Goal: Find specific page/section: Find specific page/section

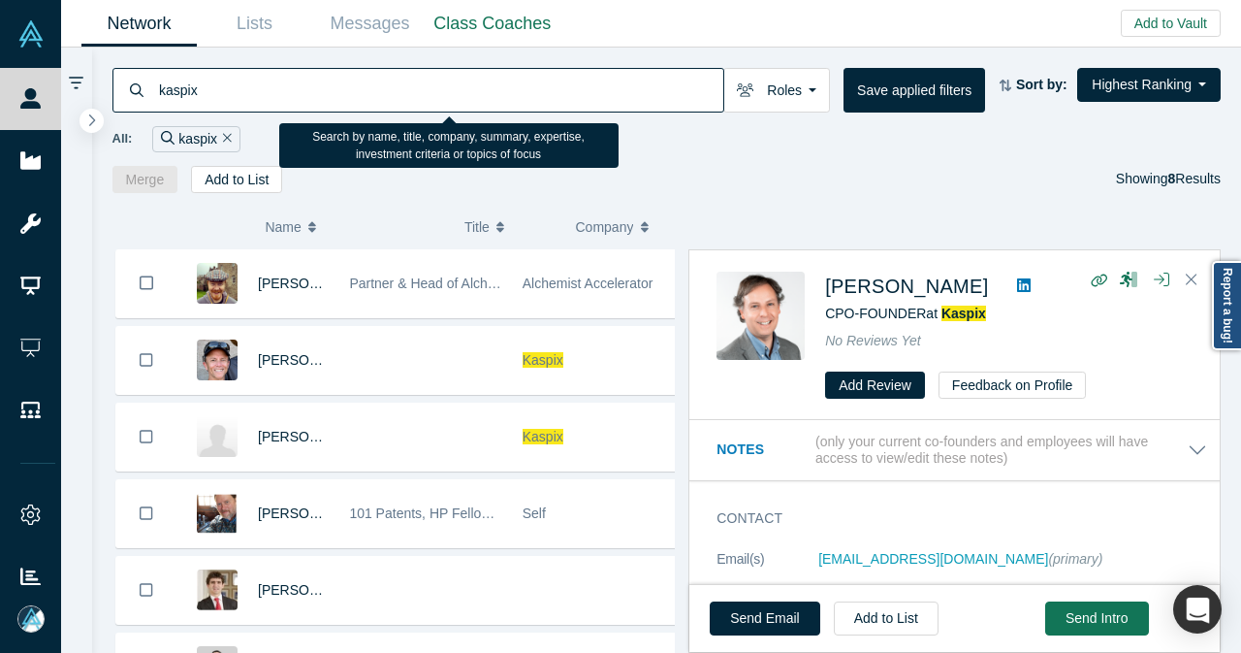
scroll to position [246, 0]
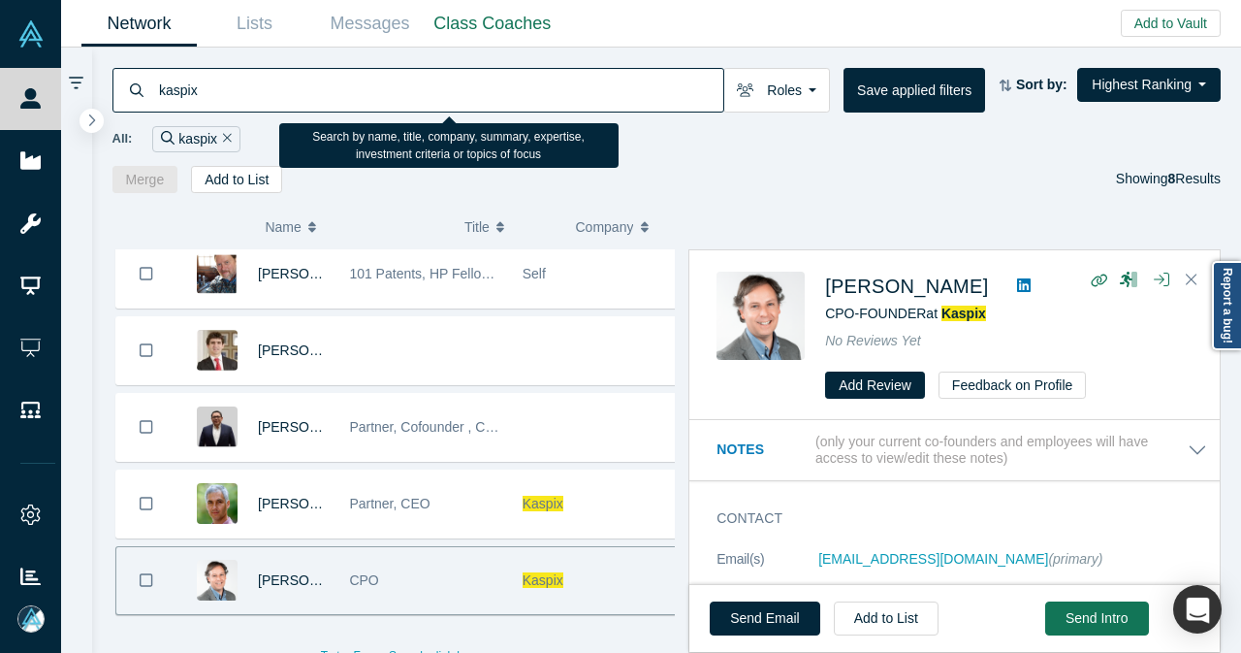
click at [124, 90] on div "kaspix" at bounding box center [418, 90] width 612 height 45
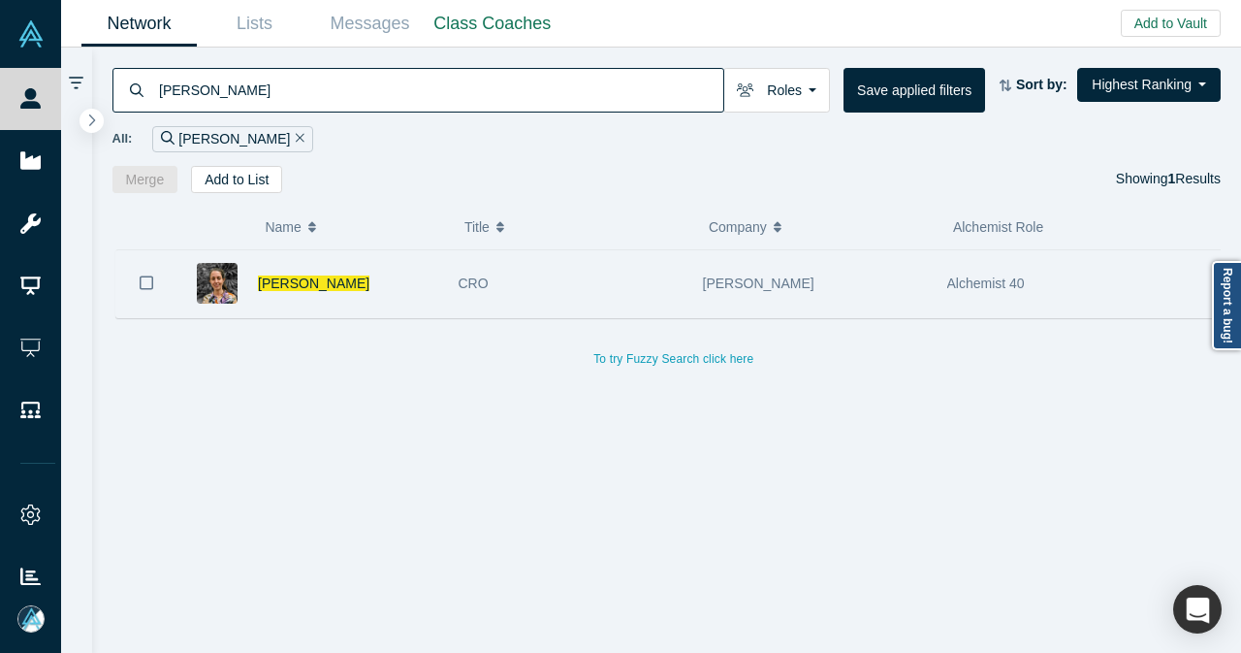
click at [398, 294] on div "[PERSON_NAME]" at bounding box center [348, 283] width 180 height 67
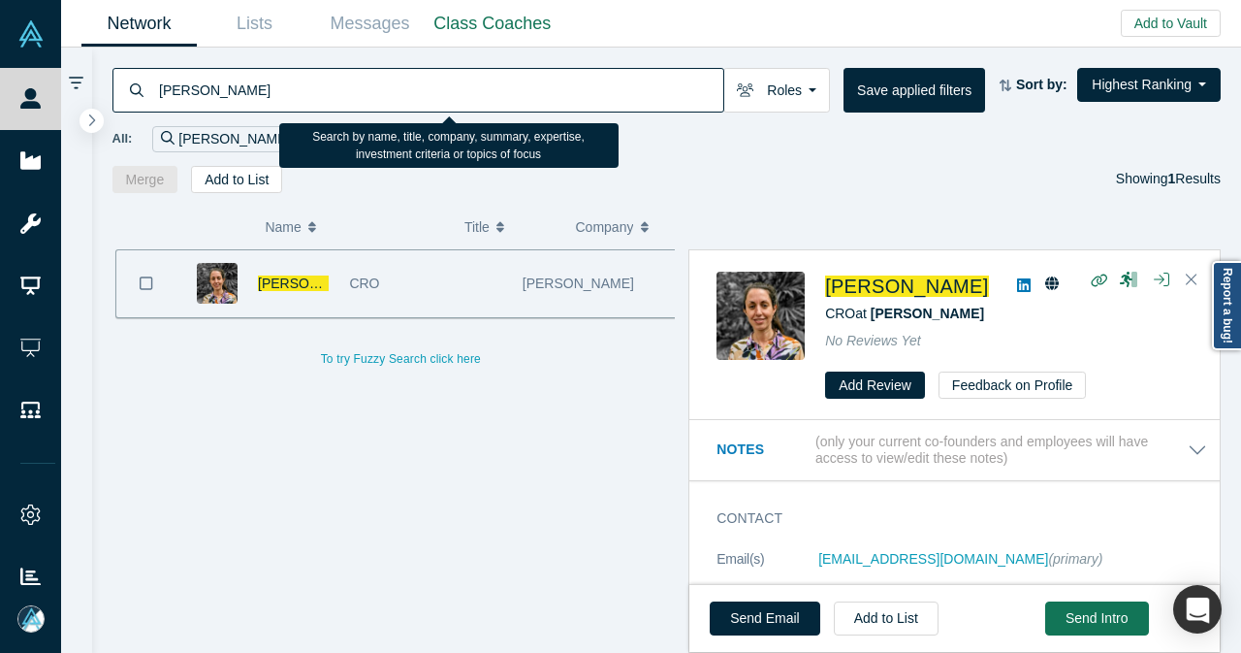
drag, startPoint x: 369, startPoint y: 89, endPoint x: 151, endPoint y: 94, distance: 218.2
click at [151, 94] on div "[PERSON_NAME]" at bounding box center [418, 90] width 612 height 45
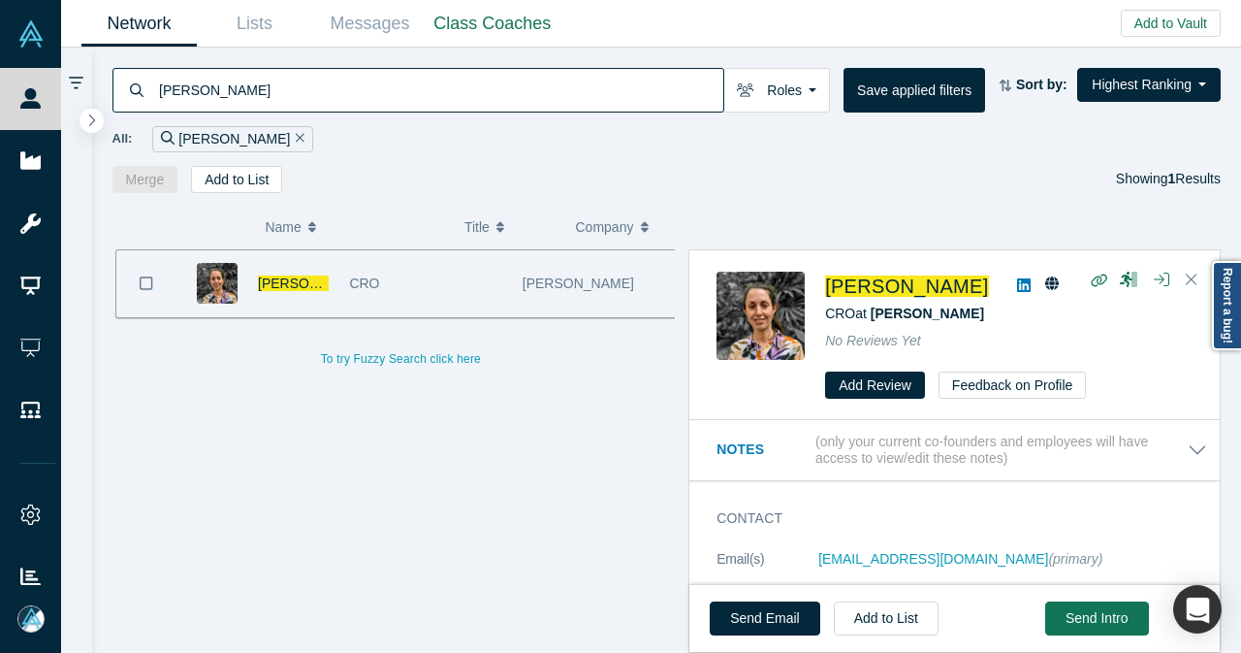
paste input "[EMAIL_ADDRESS][DOMAIN_NAME]"
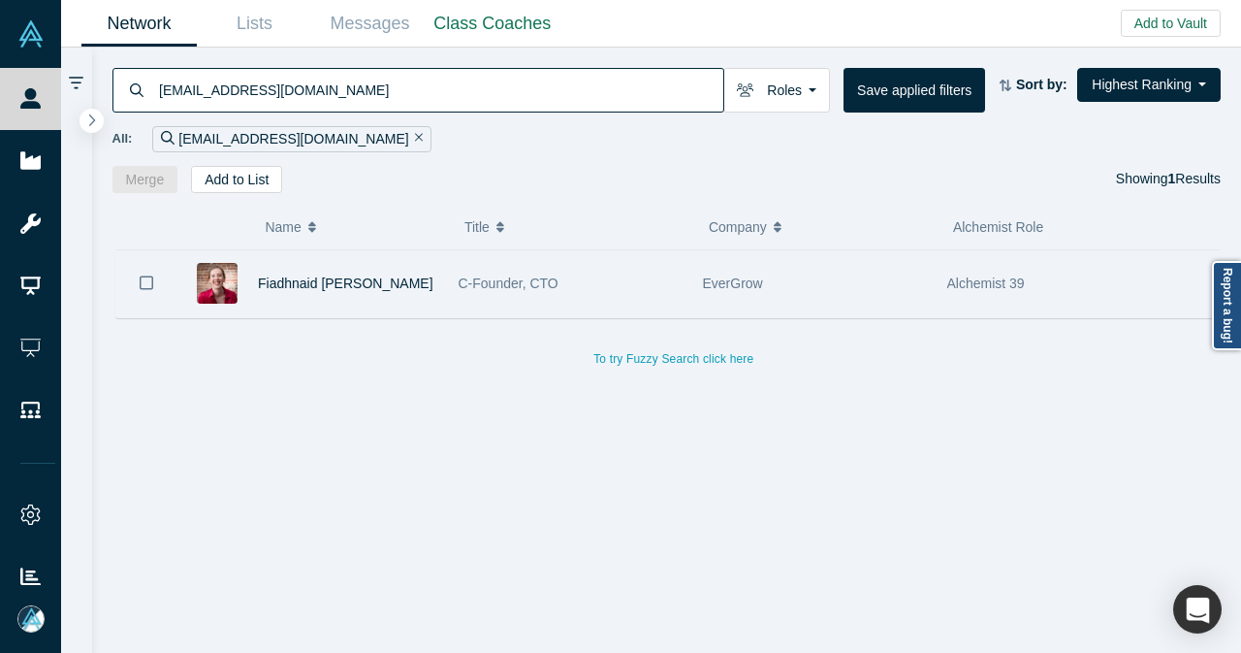
type input "[EMAIL_ADDRESS][DOMAIN_NAME]"
click at [423, 298] on div "Fiadhnaid [PERSON_NAME]" at bounding box center [348, 283] width 180 height 67
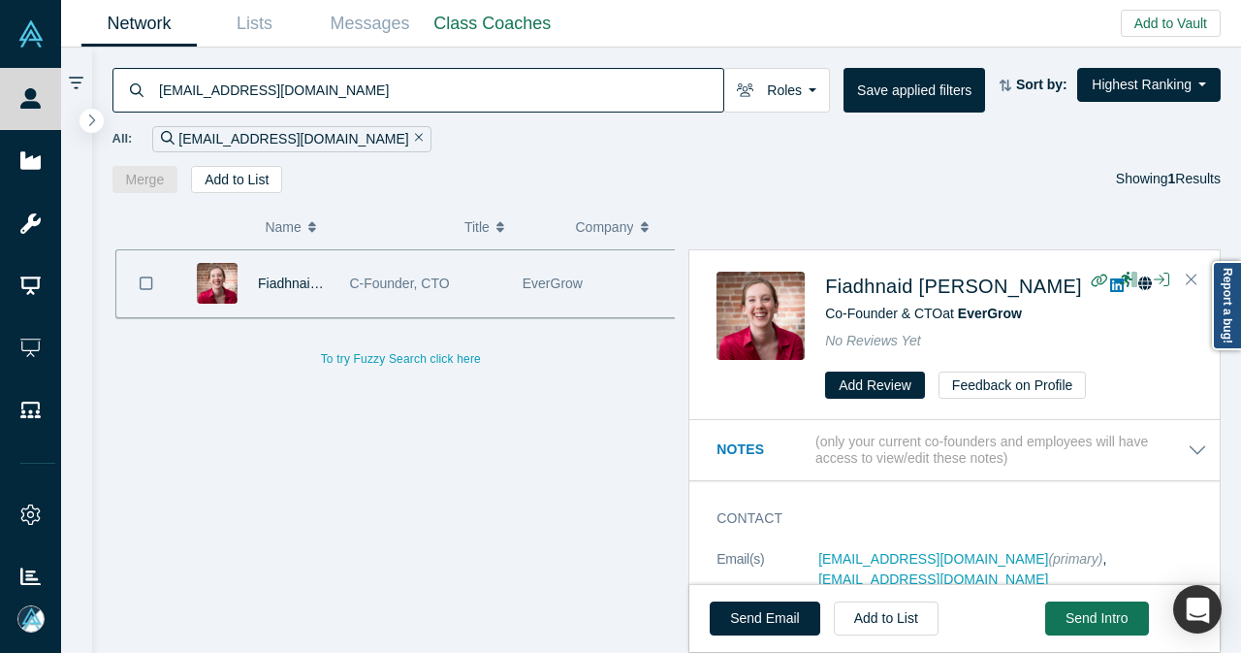
click at [415, 139] on icon "Remove Filter" at bounding box center [419, 138] width 9 height 9
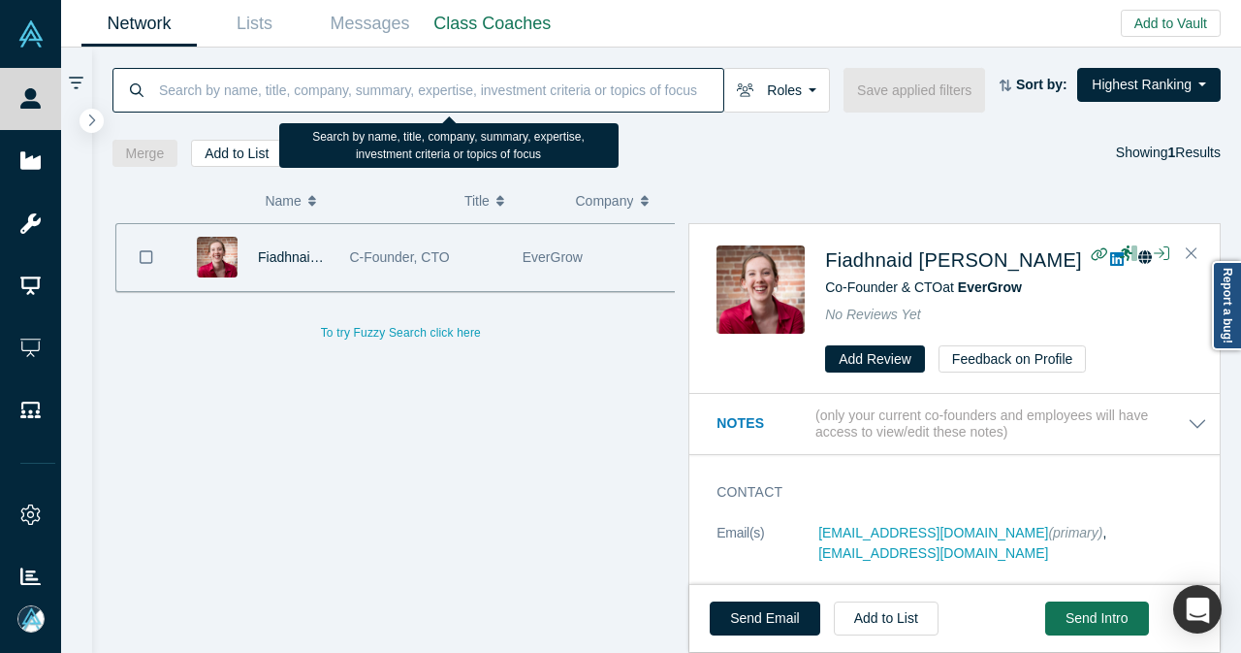
click at [377, 93] on input at bounding box center [440, 90] width 566 height 46
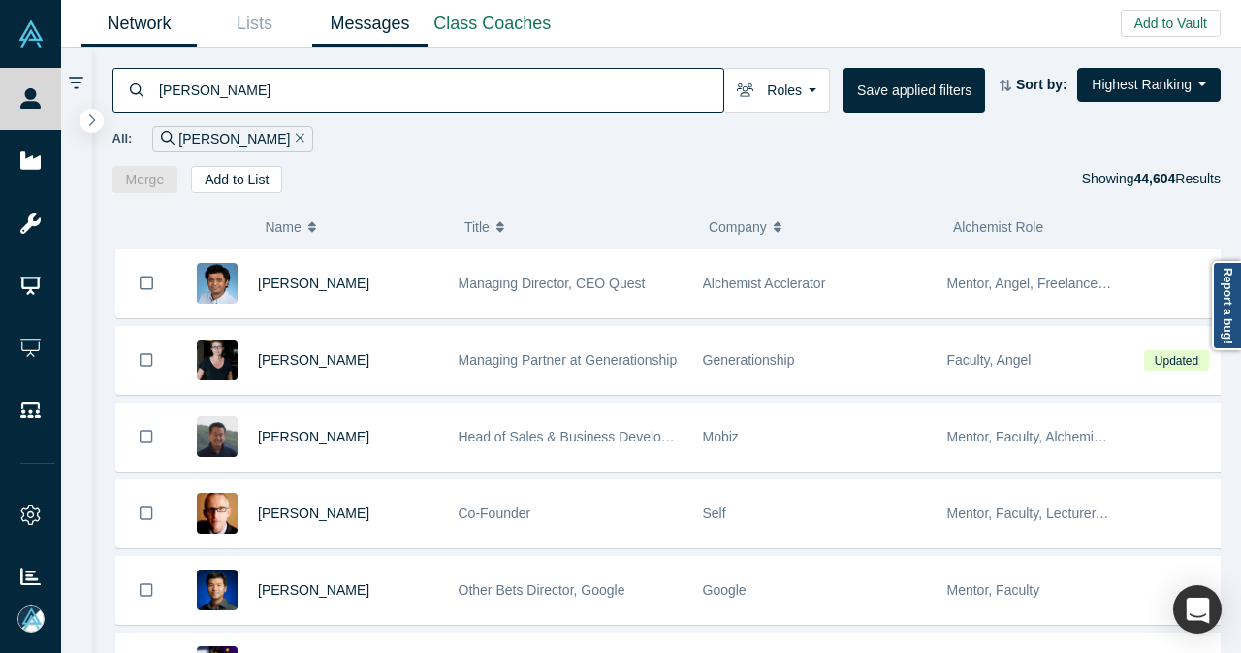
type input "[PERSON_NAME]"
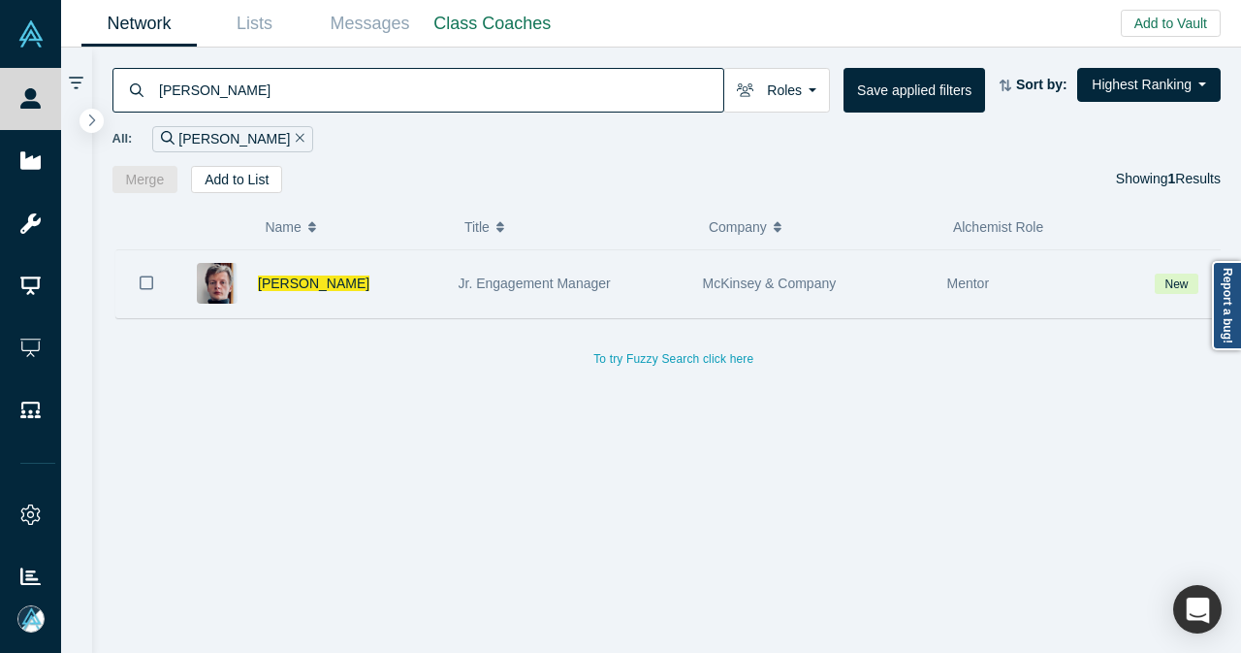
click at [399, 279] on div "[PERSON_NAME]" at bounding box center [348, 283] width 180 height 67
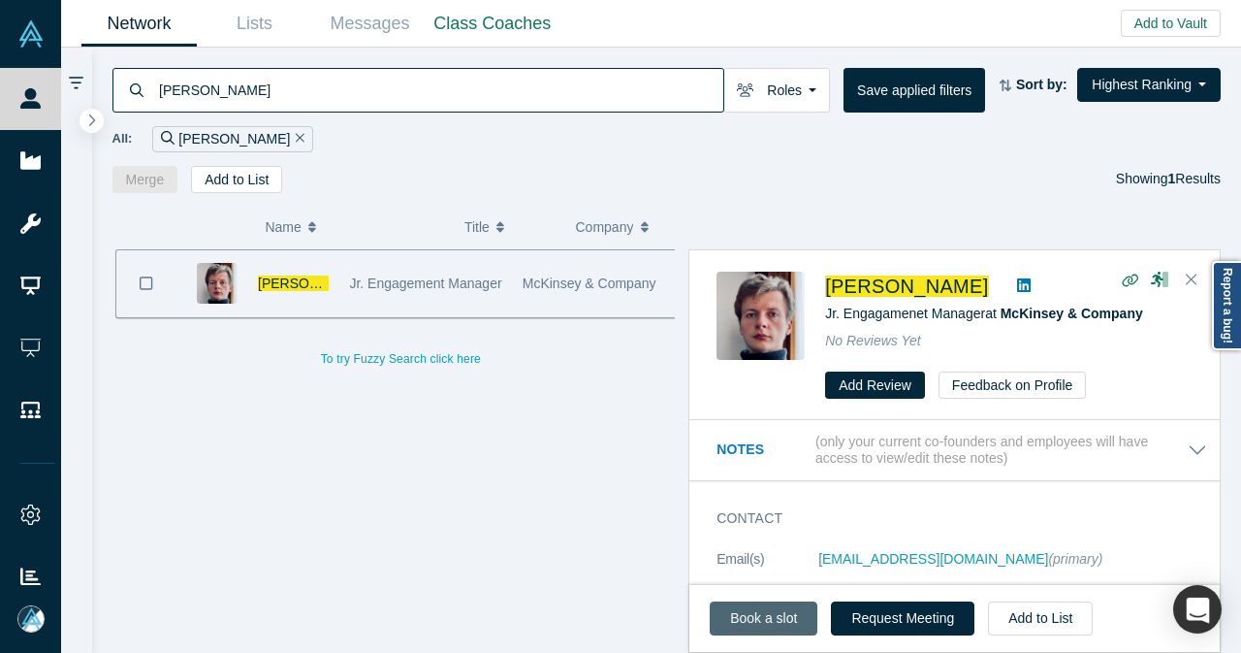
click at [754, 614] on link "Book a slot" at bounding box center [764, 618] width 108 height 34
